Goal: Find specific page/section: Find specific page/section

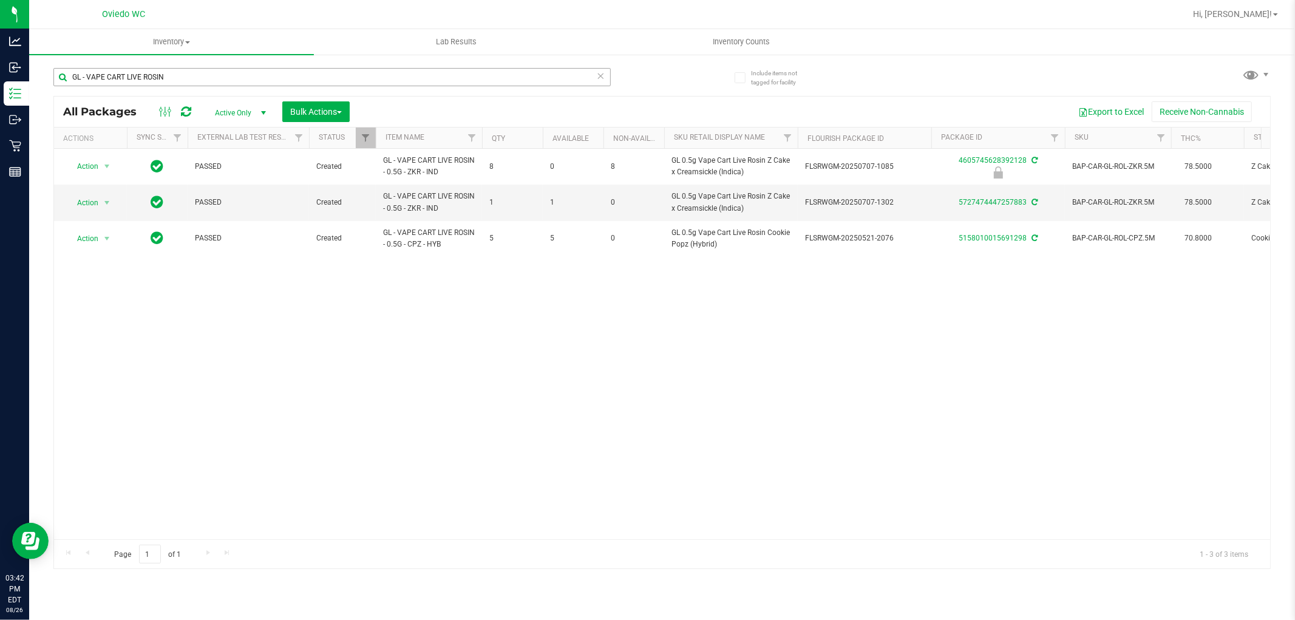
click at [118, 80] on input "GL - VAPE CART LIVE ROSIN" at bounding box center [331, 77] width 557 height 18
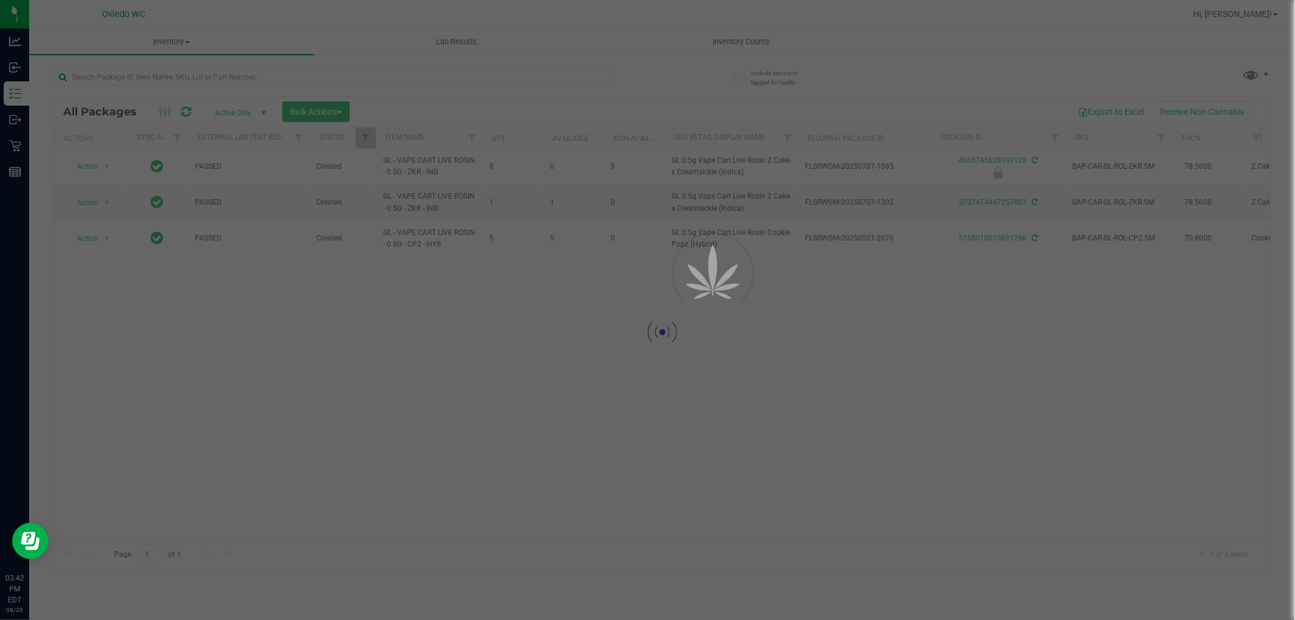
click at [24, 154] on div at bounding box center [647, 310] width 1295 height 620
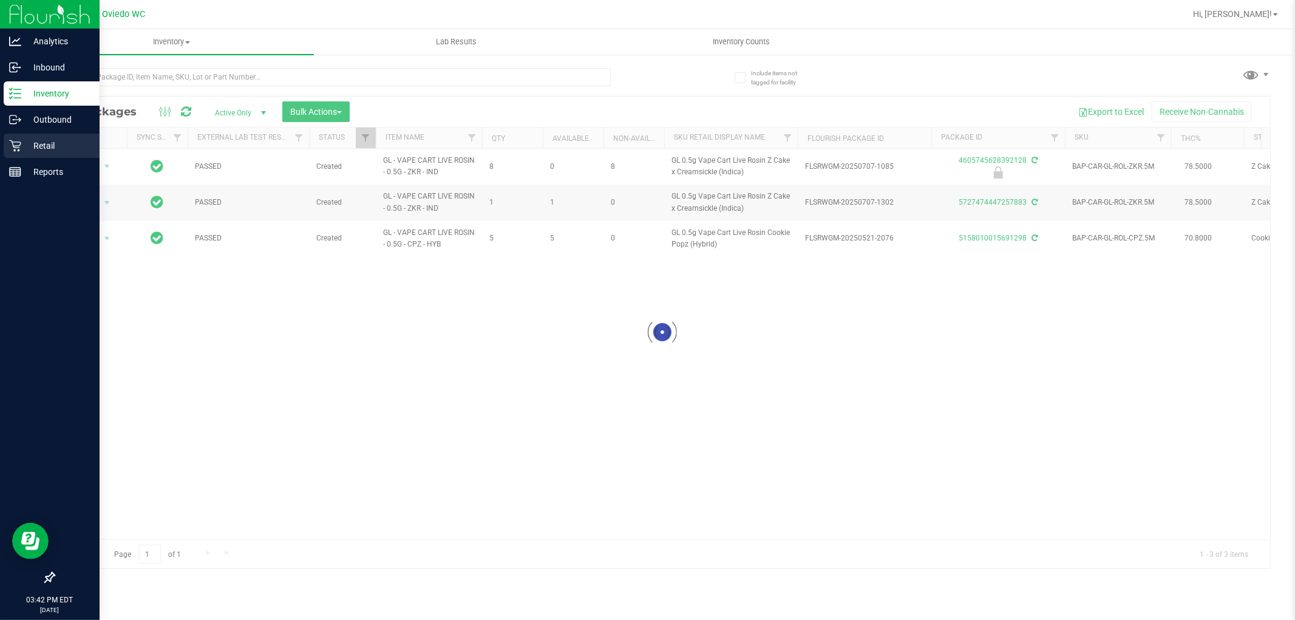
click at [21, 148] on p "Retail" at bounding box center [57, 145] width 73 height 15
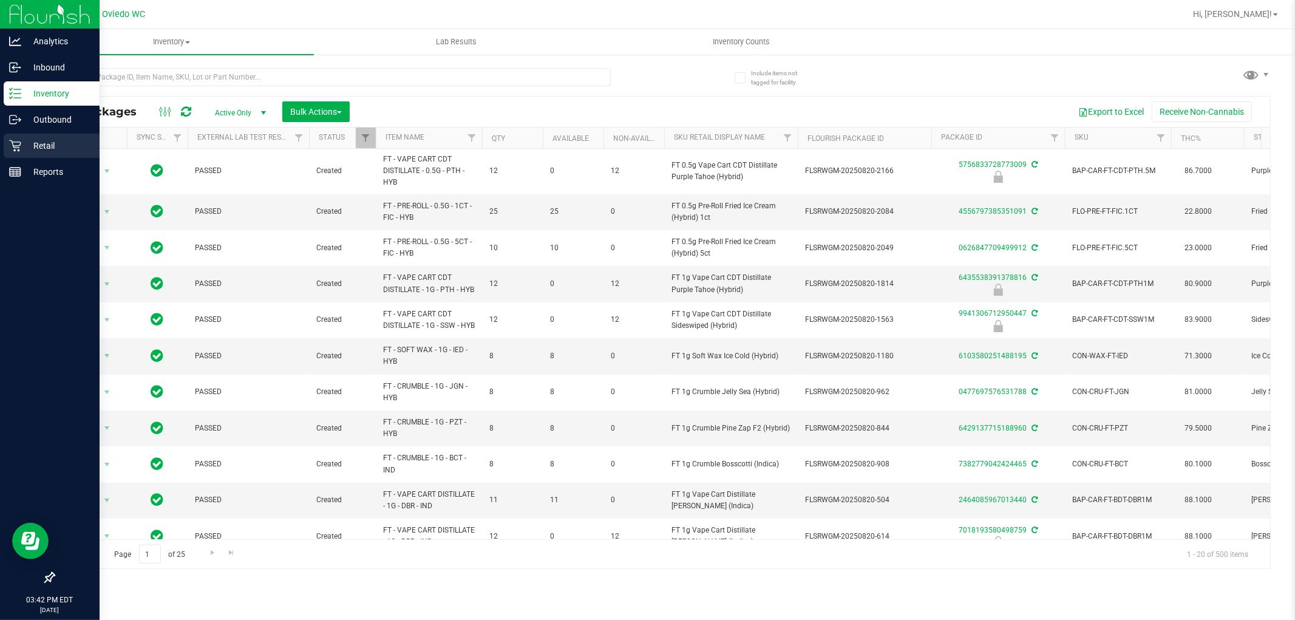
click at [19, 140] on icon at bounding box center [15, 146] width 12 height 12
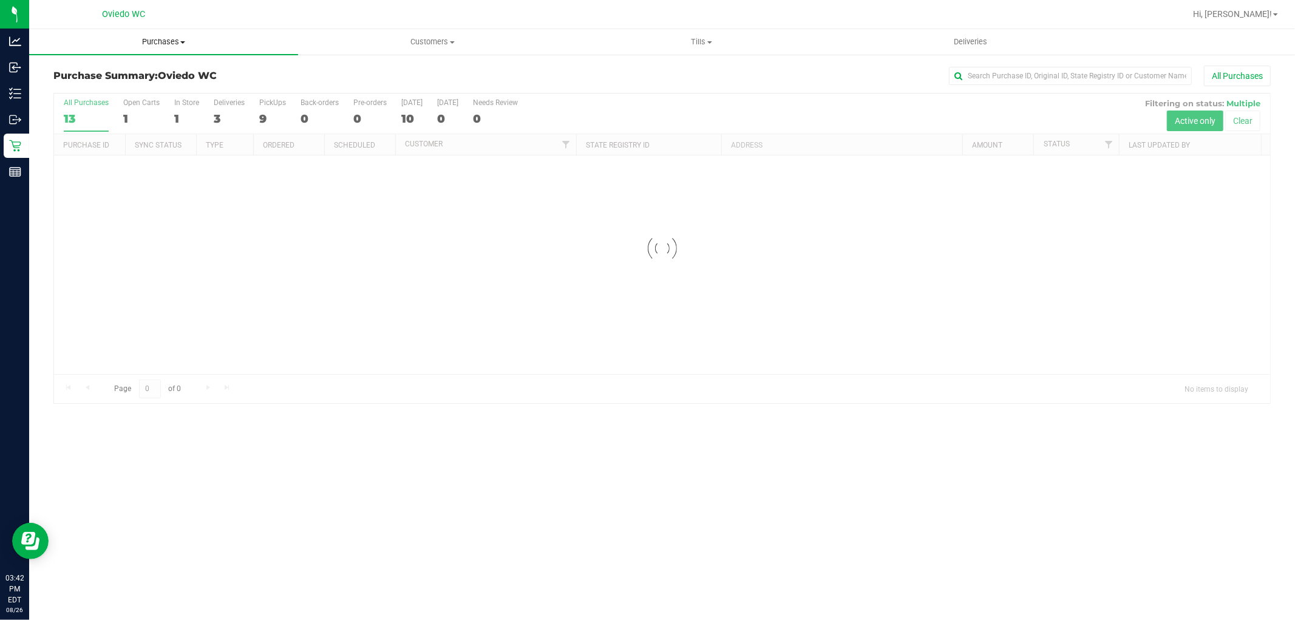
click at [166, 40] on span "Purchases" at bounding box center [163, 41] width 269 height 11
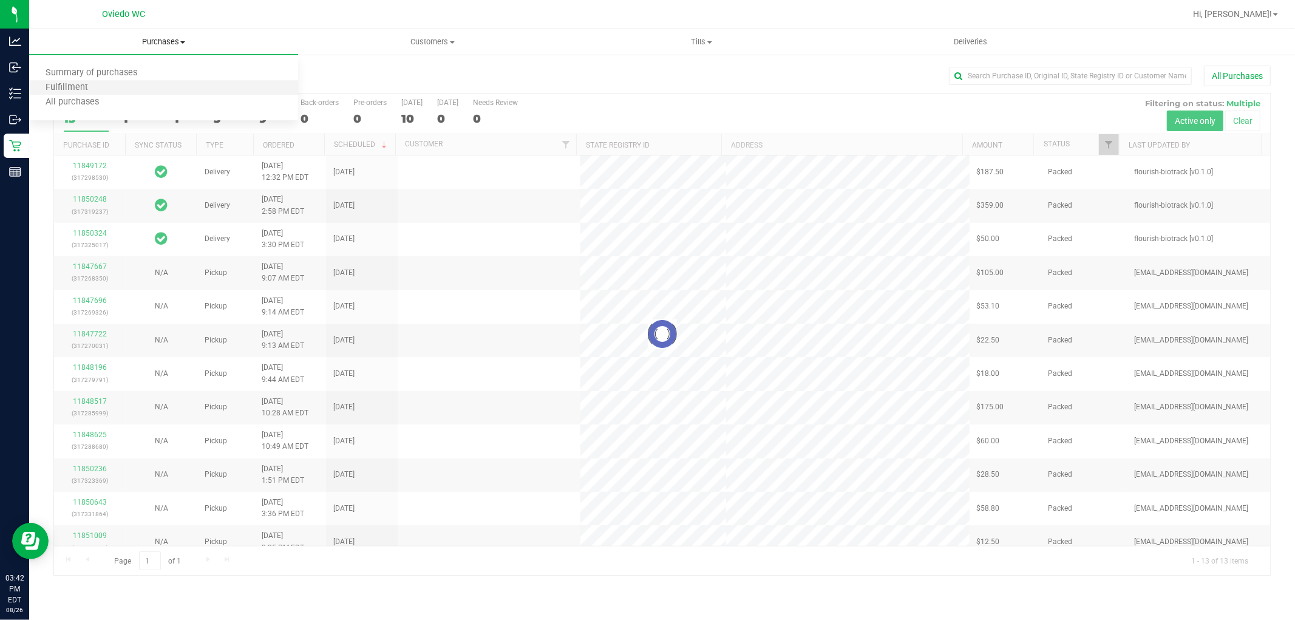
click at [141, 89] on li "Fulfillment" at bounding box center [163, 88] width 269 height 15
